Goal: Task Accomplishment & Management: Manage account settings

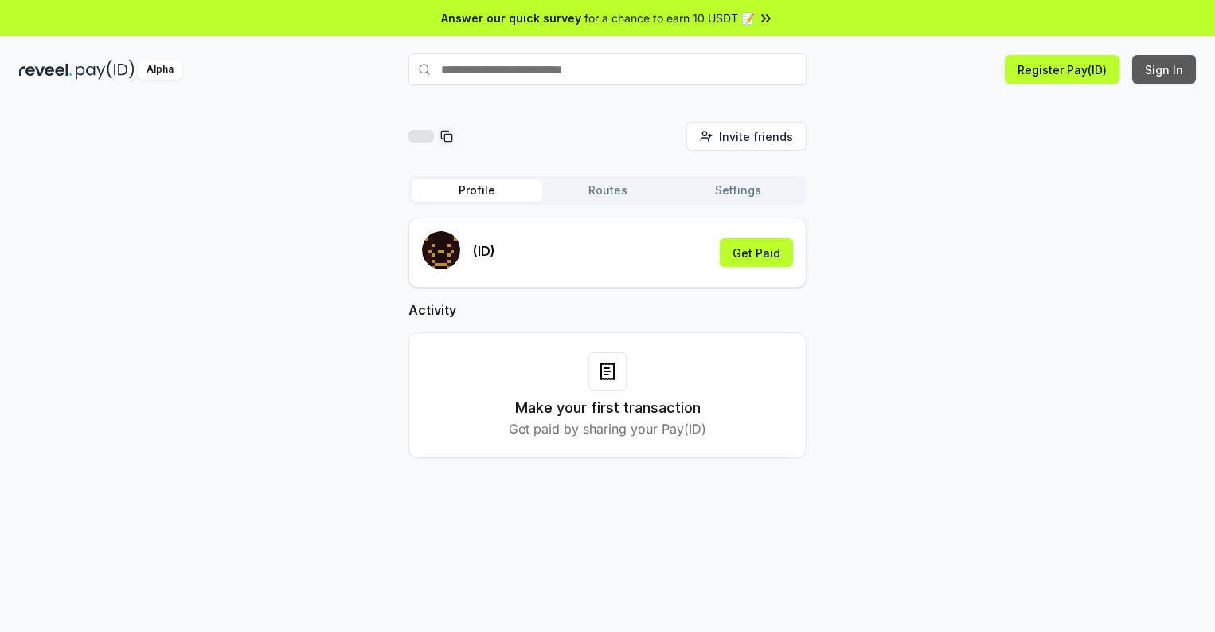
click at [1165, 69] on button "Sign In" at bounding box center [1165, 69] width 64 height 29
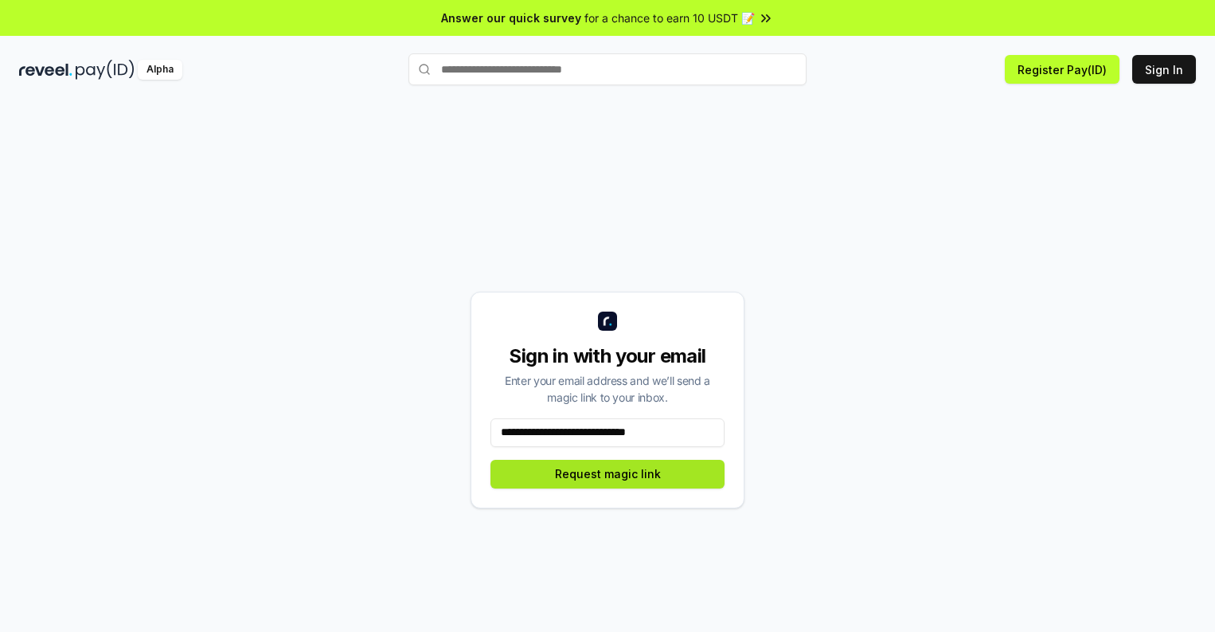
type input "**********"
click at [608, 473] on button "Request magic link" at bounding box center [608, 474] width 234 height 29
